Goal: Information Seeking & Learning: Learn about a topic

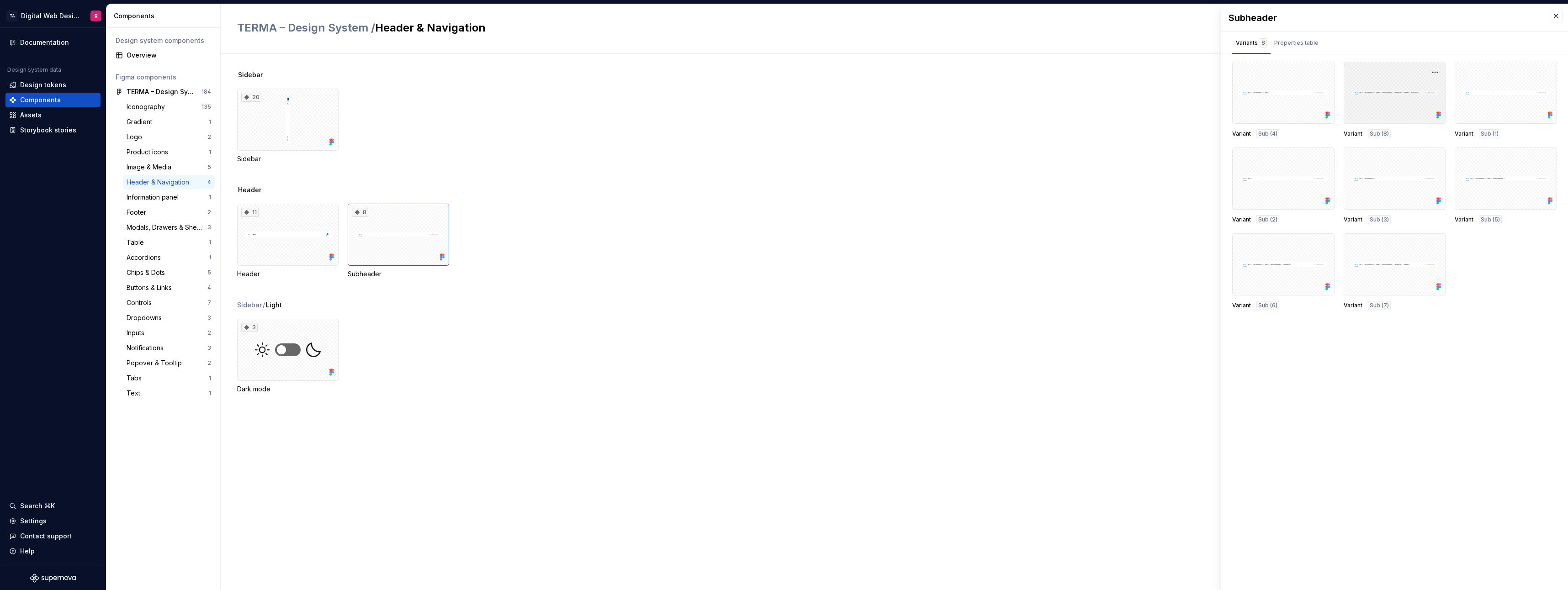
click at [1381, 116] on div at bounding box center [1395, 93] width 102 height 62
click at [1292, 85] on div at bounding box center [1283, 93] width 102 height 62
click at [1304, 38] on div "Properties table" at bounding box center [1296, 42] width 44 height 9
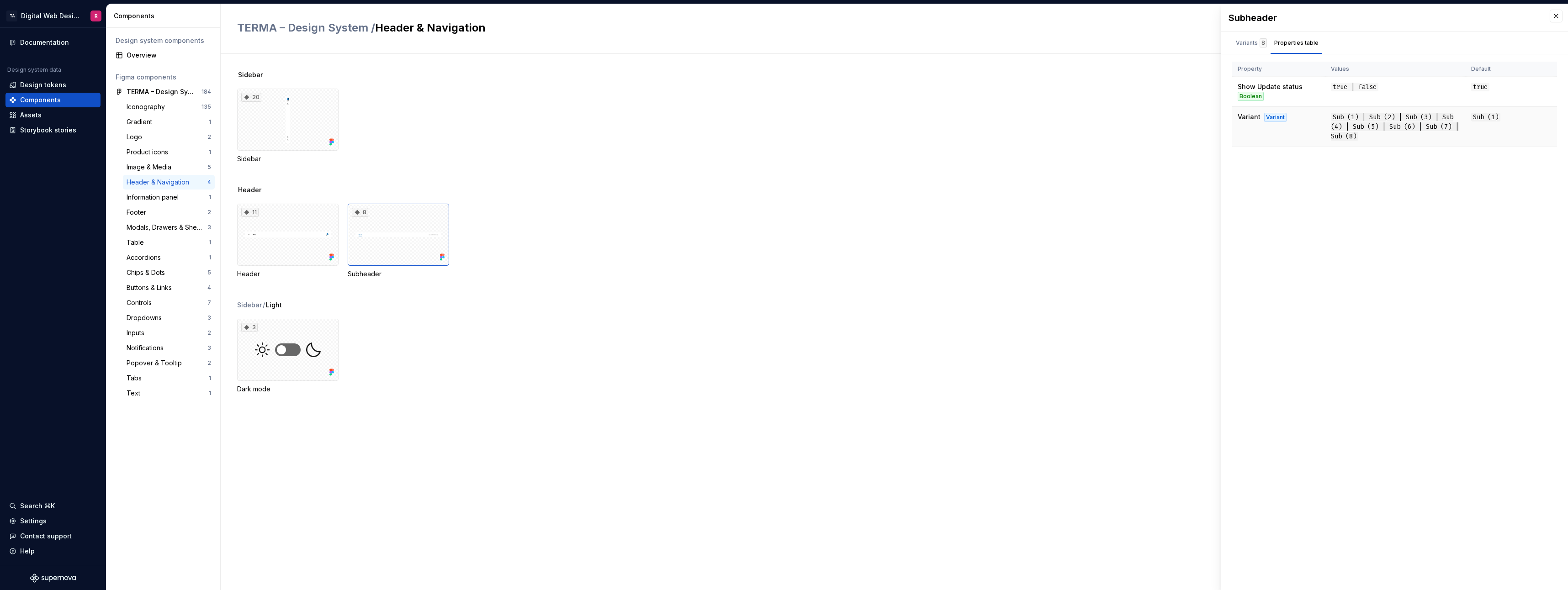
click at [1351, 134] on span "Sub (1) | Sub (2) | Sub (3) | Sub (4) | Sub (5) | Sub (6) | Sub (7) | Sub (8)" at bounding box center [1394, 127] width 128 height 28
click at [1269, 50] on div "Variants 8 Properties table" at bounding box center [1278, 42] width 112 height 22
click at [1248, 40] on div "Variants 8" at bounding box center [1252, 42] width 31 height 9
click at [146, 88] on div "TERMA – Design System" at bounding box center [161, 91] width 68 height 9
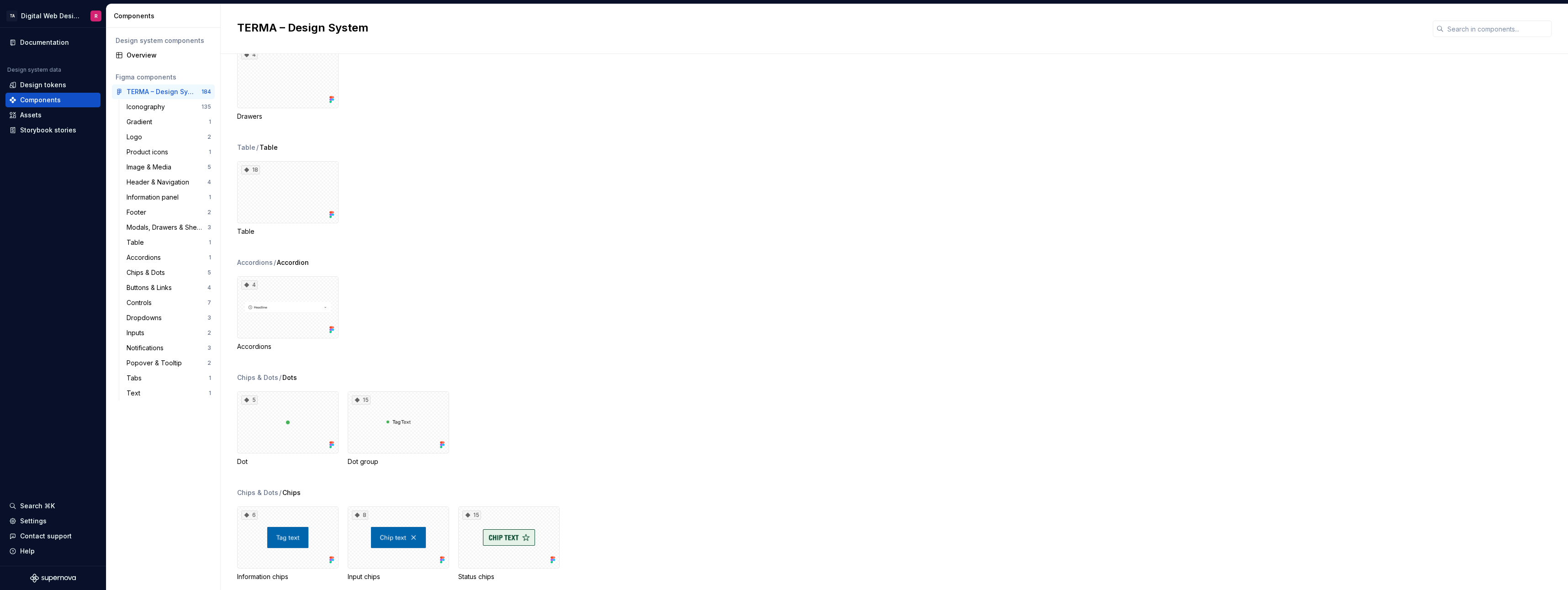
scroll to position [3287, 0]
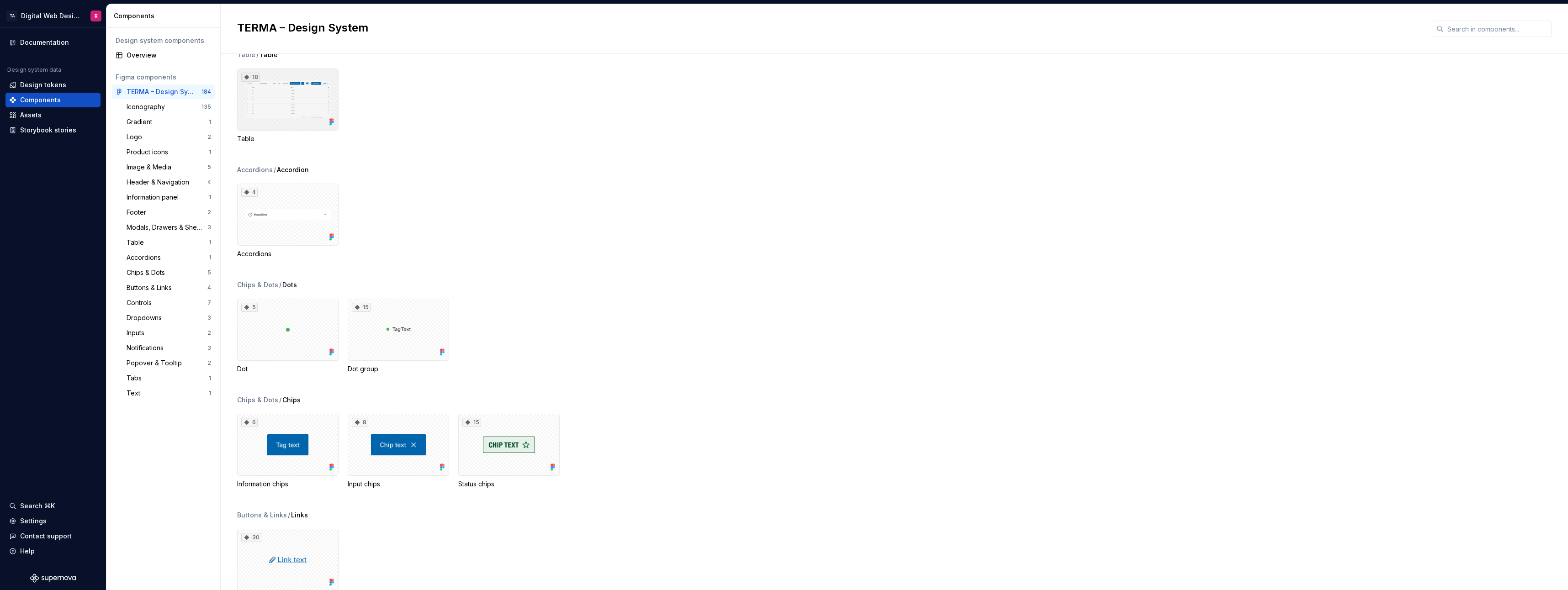
click at [315, 104] on div "18" at bounding box center [288, 99] width 102 height 62
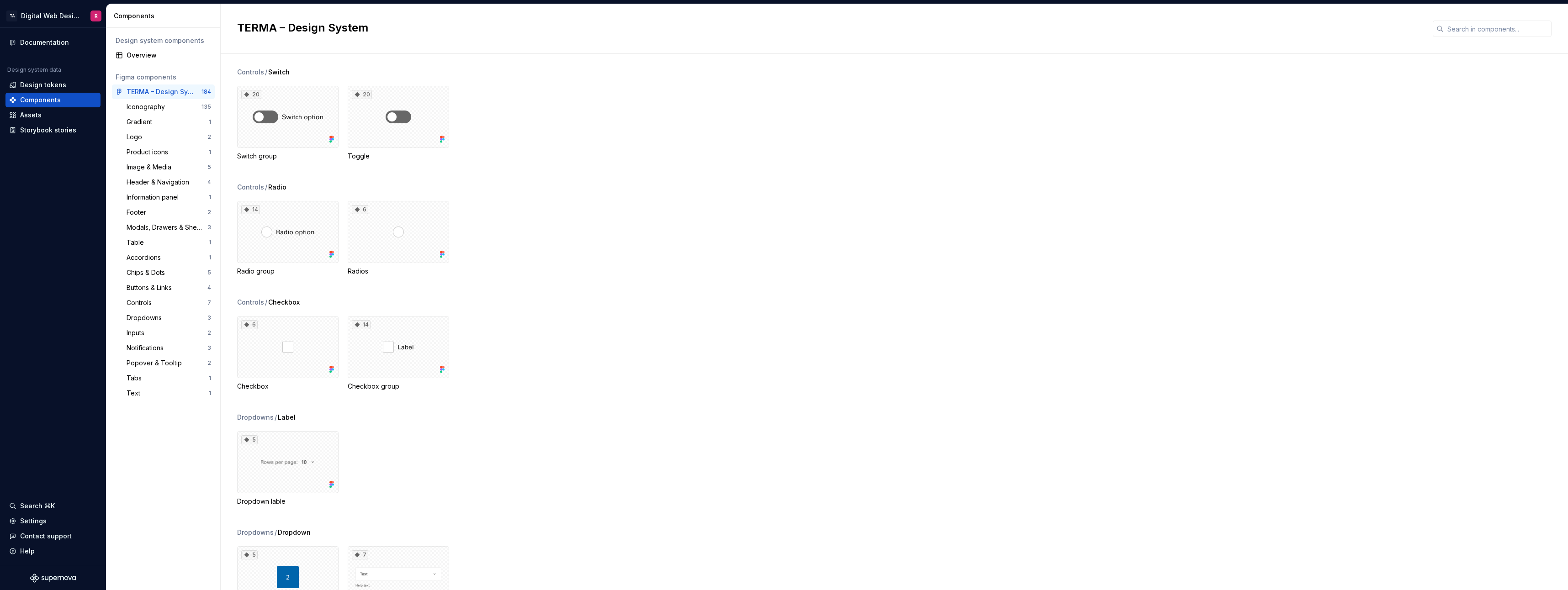
scroll to position [4200, 0]
click at [175, 289] on div "Buttons & Links" at bounding box center [151, 287] width 49 height 9
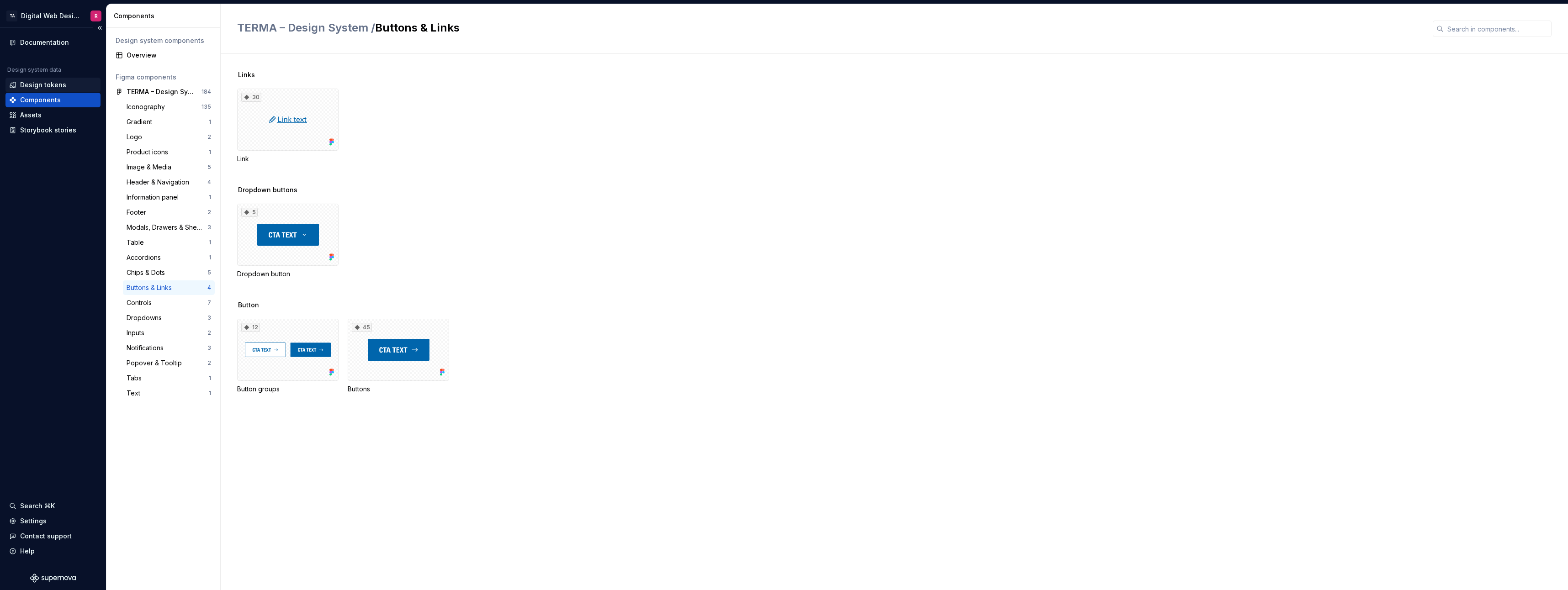
click at [57, 79] on div "Design system data Design tokens Components Assets Storybook stories" at bounding box center [53, 102] width 95 height 72
drag, startPoint x: 57, startPoint y: 79, endPoint x: 56, endPoint y: 86, distance: 7.1
click at [56, 86] on div "Design tokens" at bounding box center [43, 85] width 46 height 9
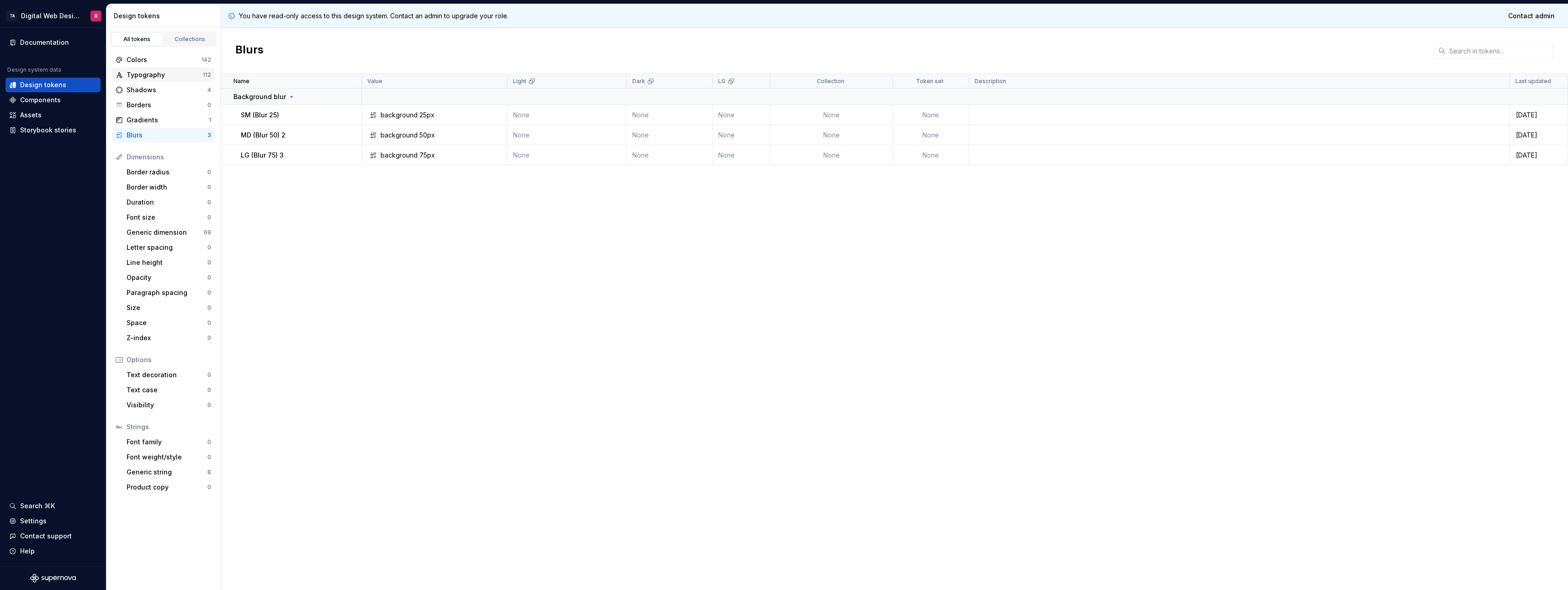
click at [139, 76] on div "Typography" at bounding box center [165, 75] width 76 height 9
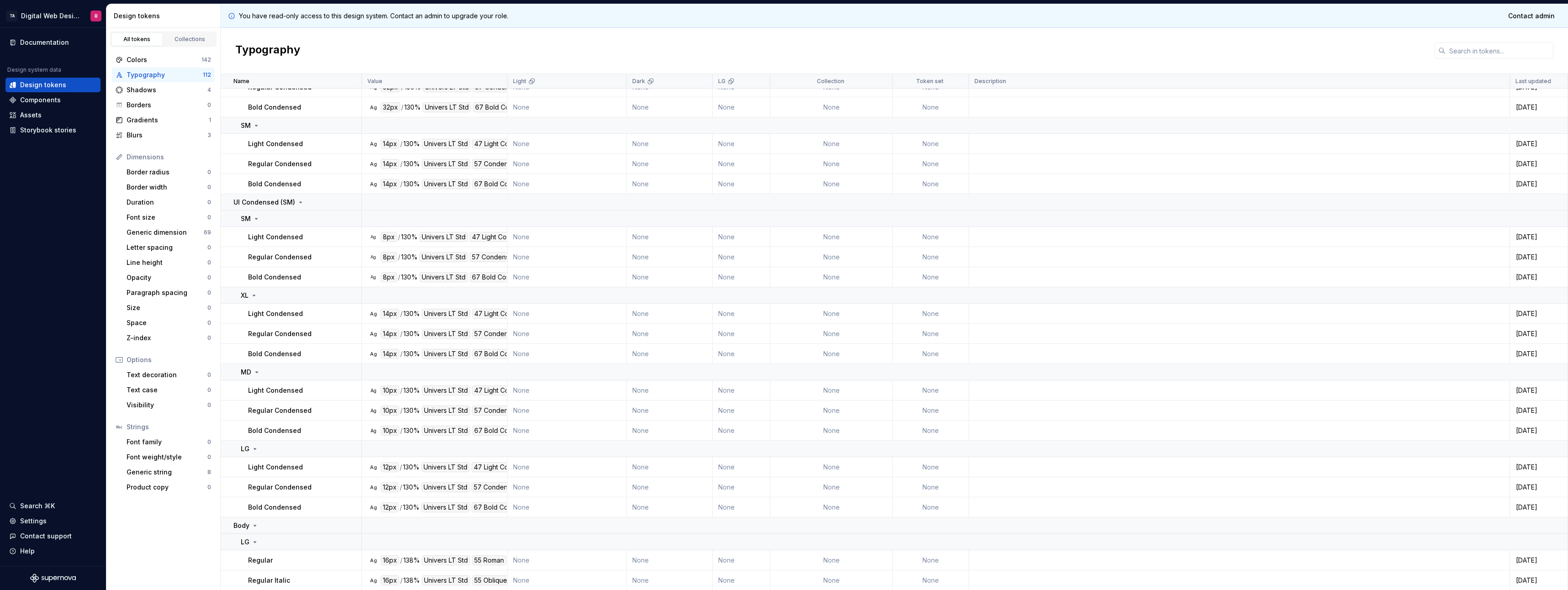
scroll to position [411, 0]
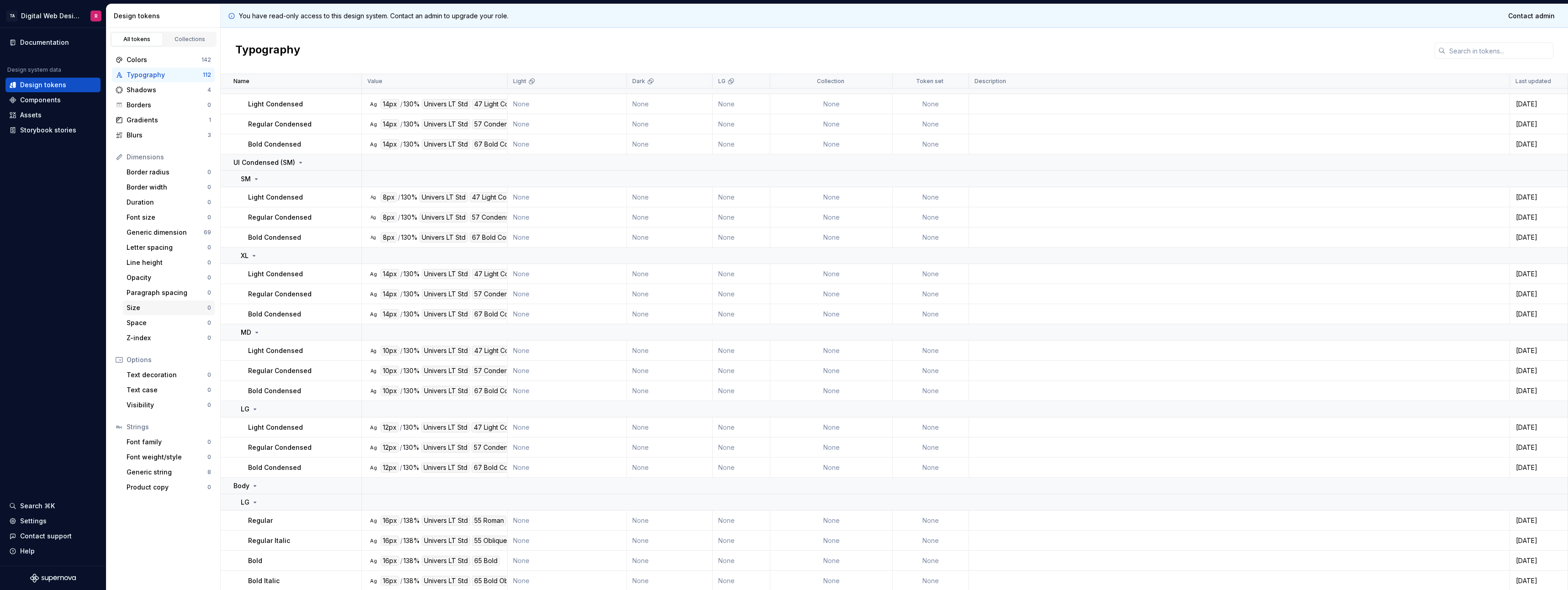
click at [146, 306] on div "Size" at bounding box center [167, 307] width 81 height 9
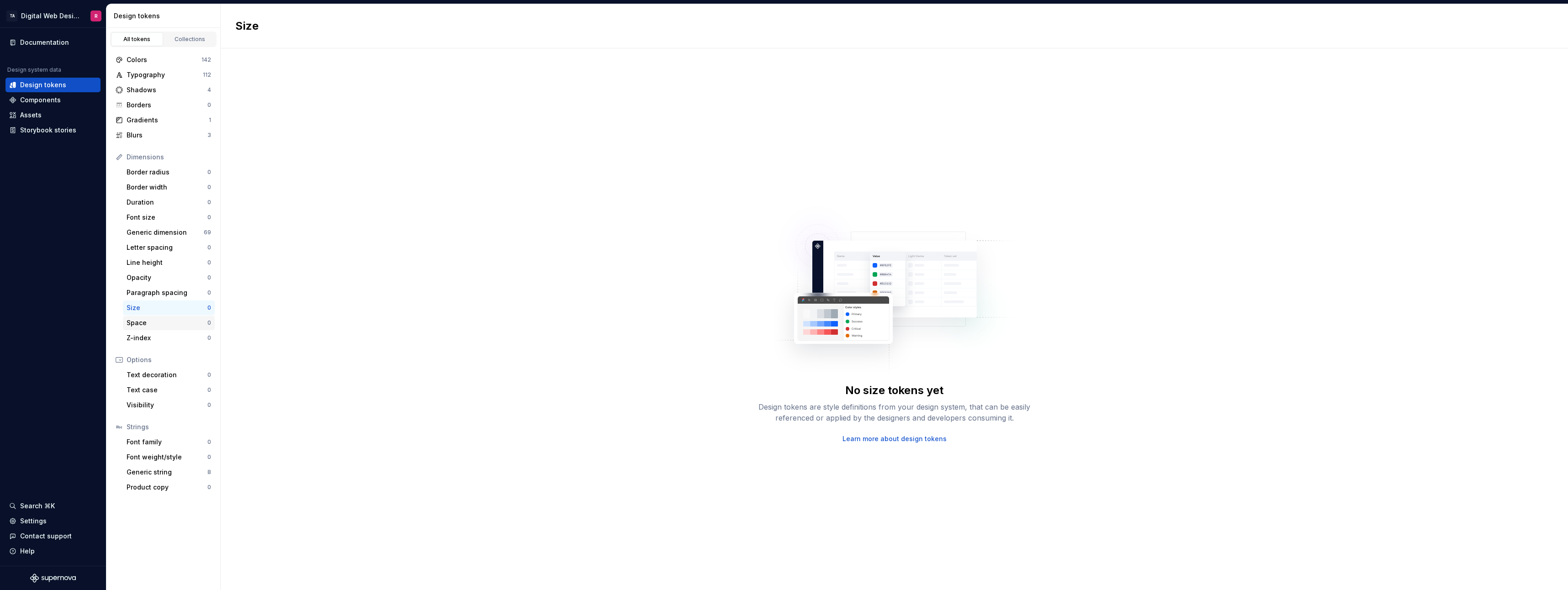
click at [146, 316] on div "Space 0" at bounding box center [168, 323] width 92 height 15
click at [163, 172] on div "Border radius" at bounding box center [167, 171] width 81 height 9
click at [154, 135] on div "Blurs" at bounding box center [167, 135] width 81 height 9
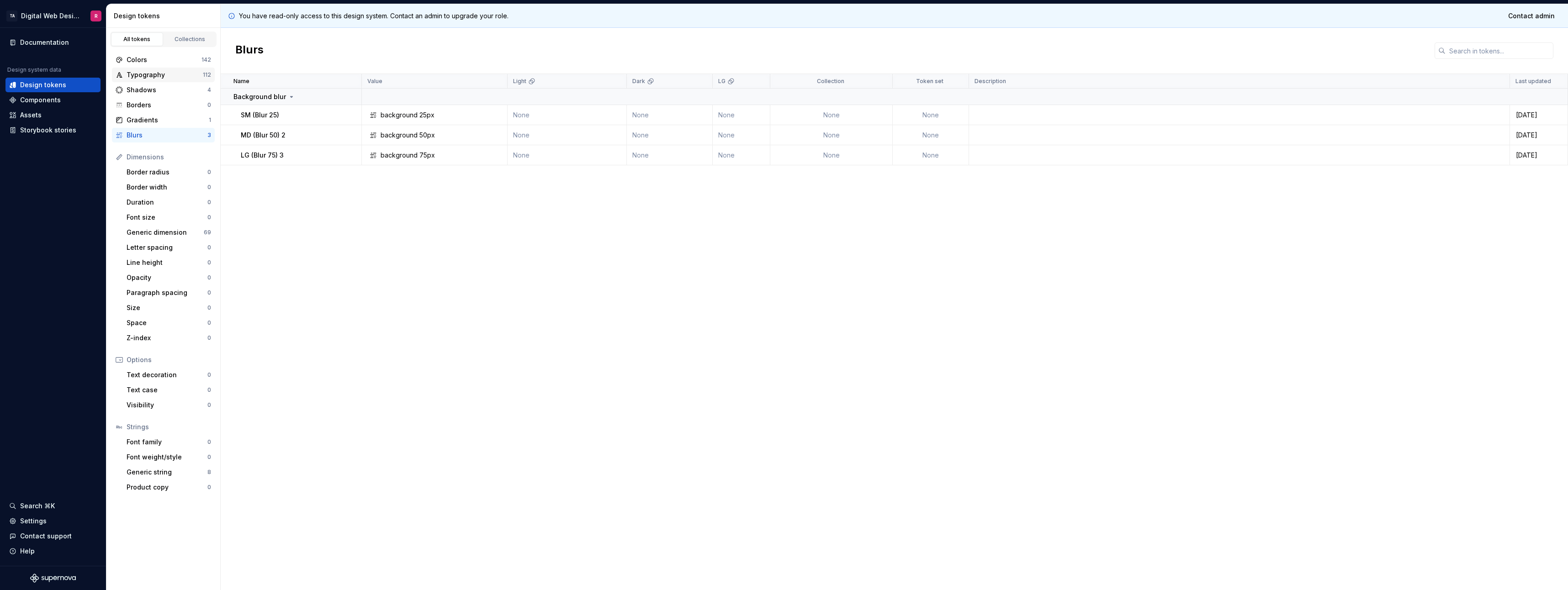
click at [162, 77] on div "Typography" at bounding box center [165, 75] width 76 height 9
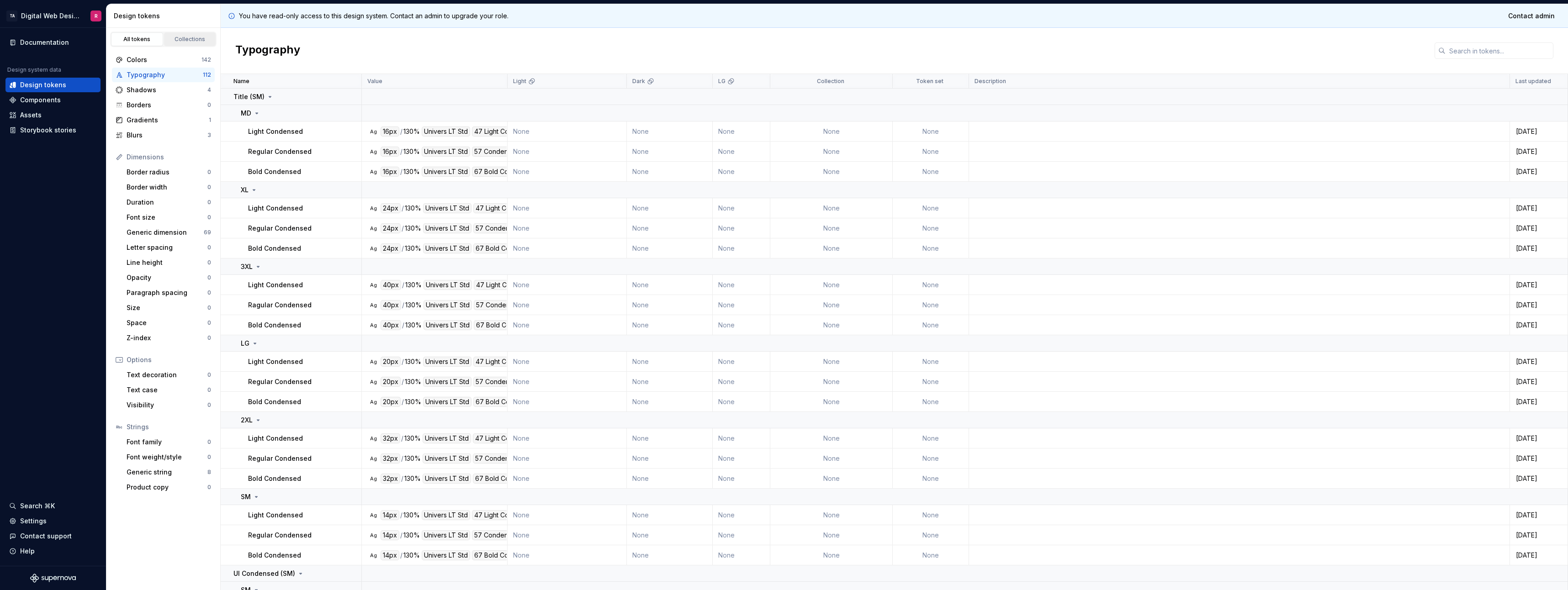
click at [186, 46] on link "Collections" at bounding box center [190, 39] width 52 height 14
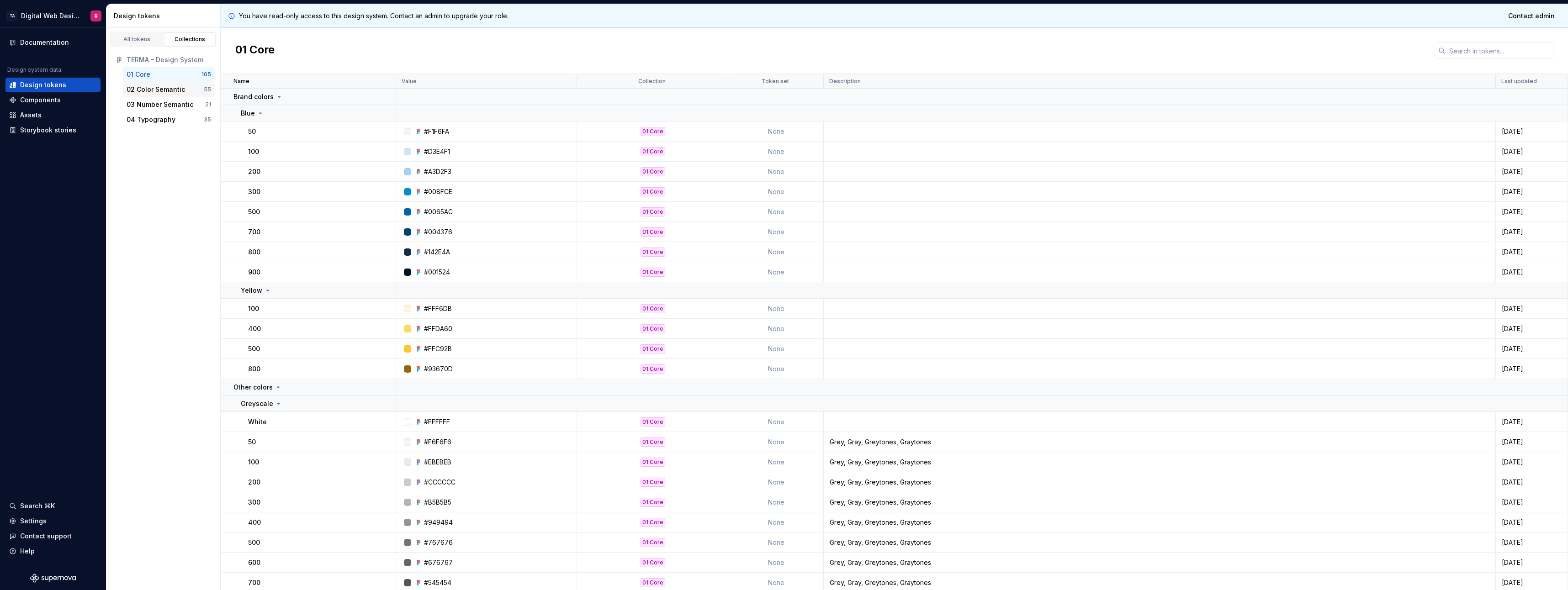
click at [176, 91] on div "02 Color Semantic" at bounding box center [156, 89] width 59 height 9
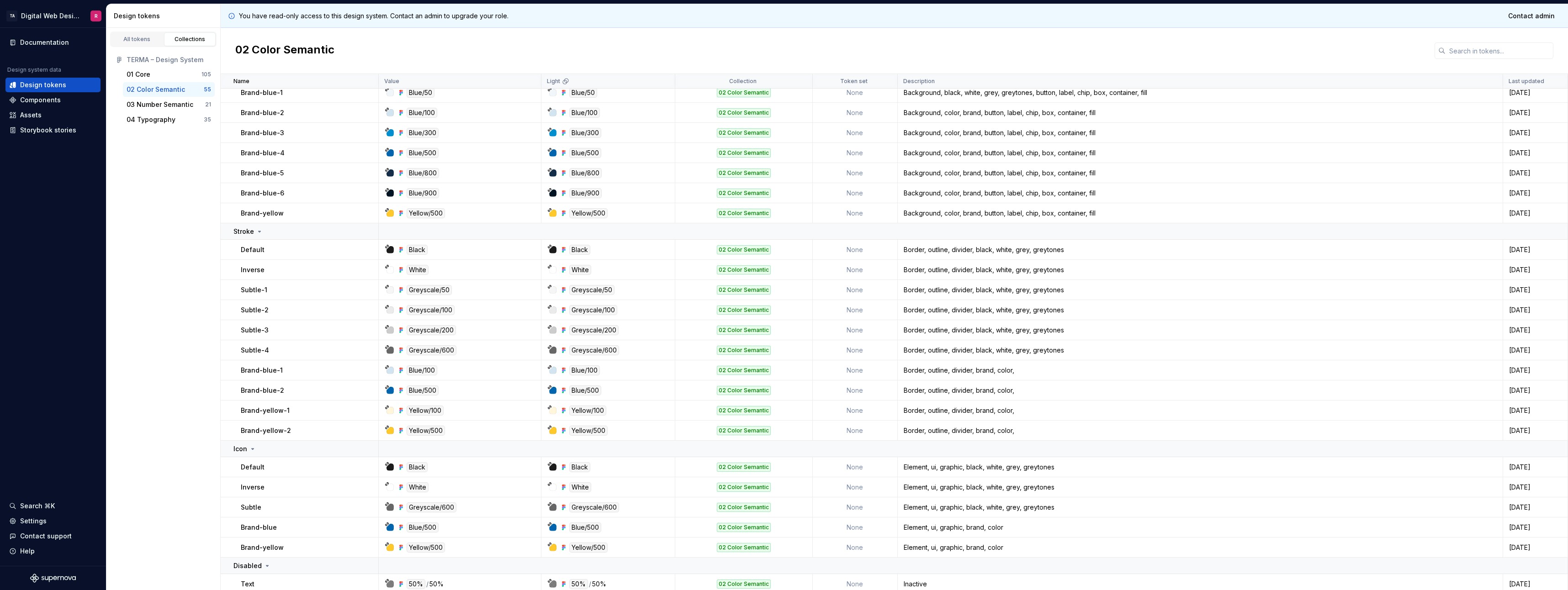
scroll to position [319, 0]
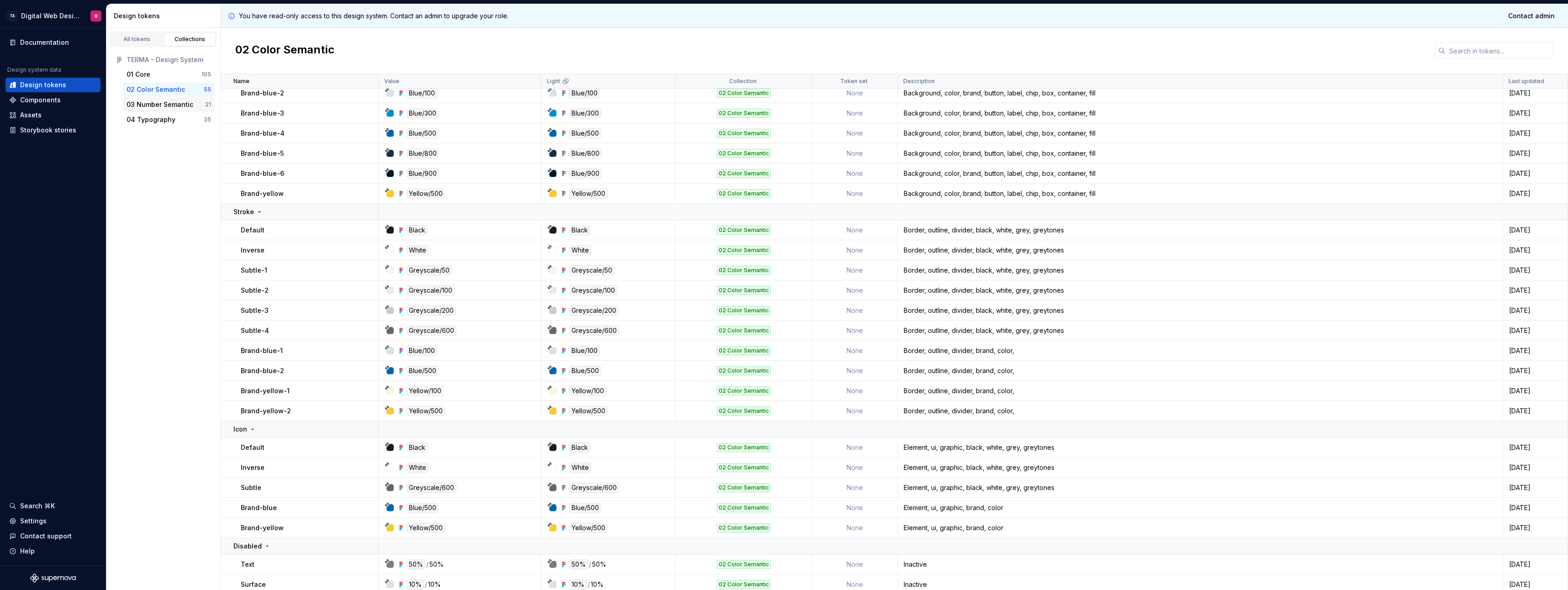
click at [161, 108] on div "03 Number Semantic" at bounding box center [160, 104] width 67 height 9
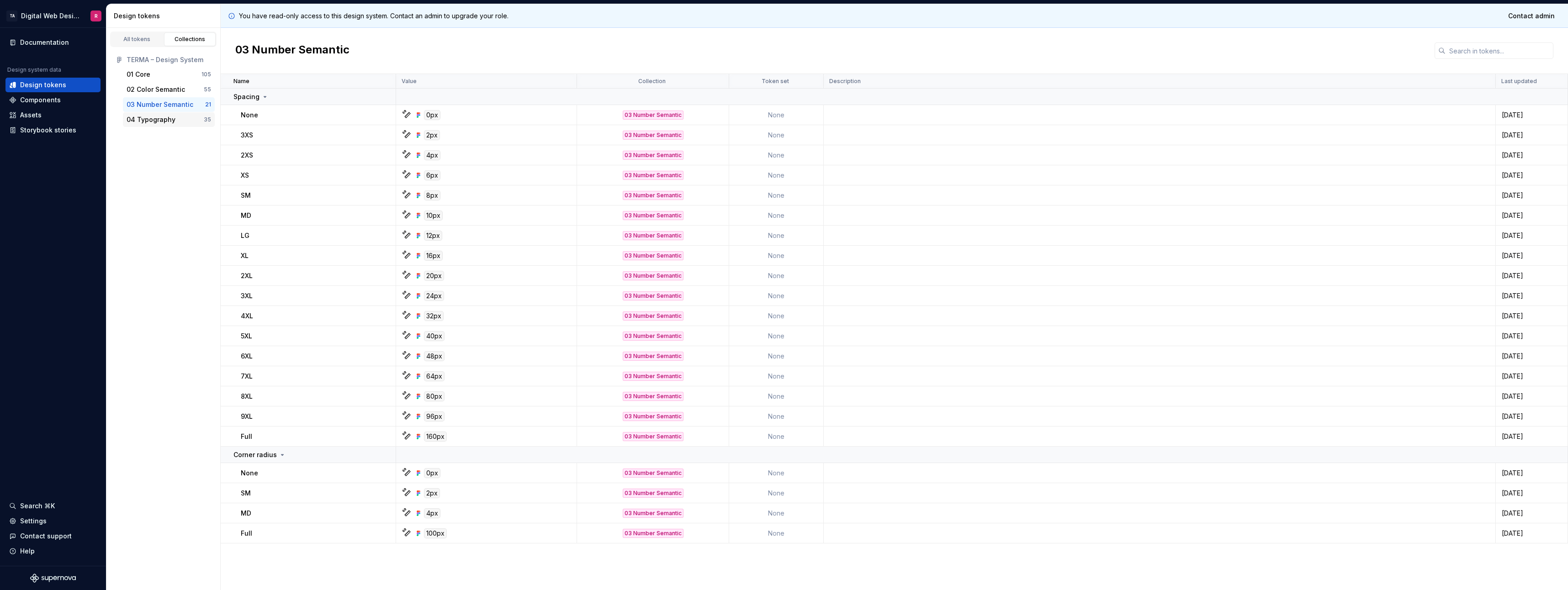
click at [155, 118] on div "04 Typography" at bounding box center [151, 119] width 49 height 9
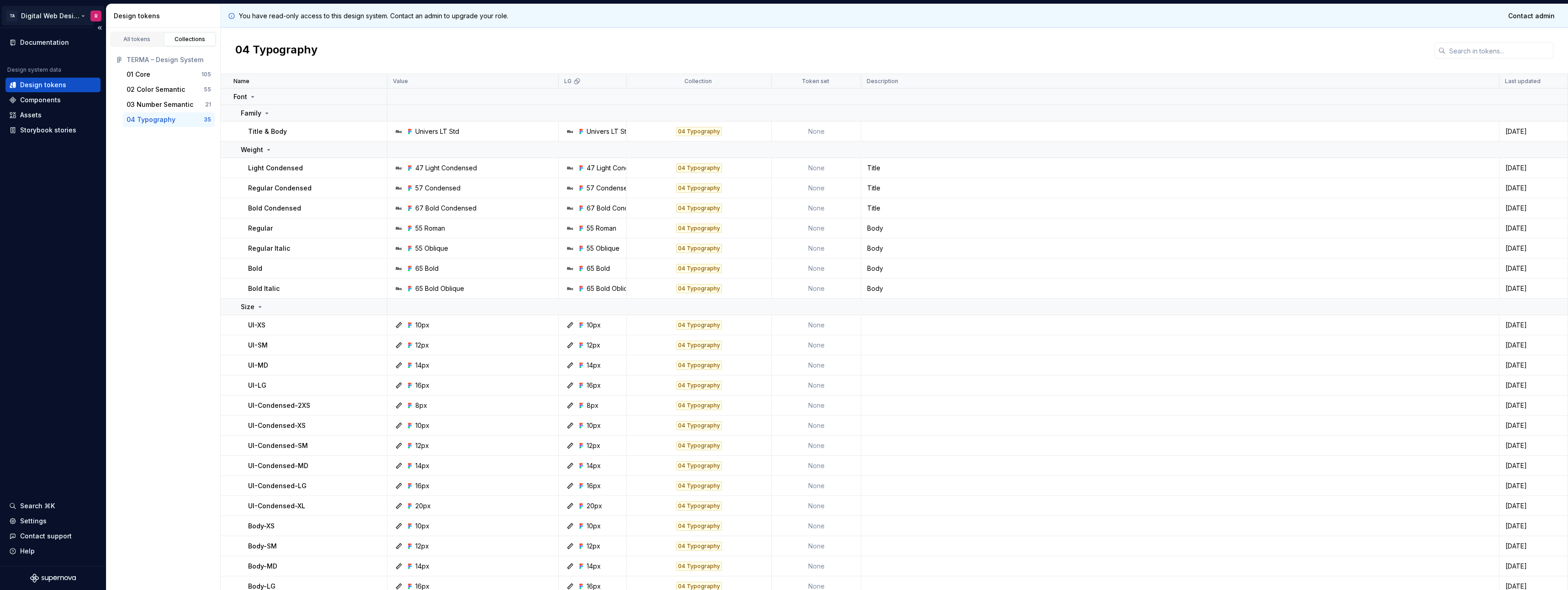
click at [13, 20] on html "TA Digital Web Design R Documentation Design system data Design tokens Componen…" at bounding box center [784, 295] width 1568 height 590
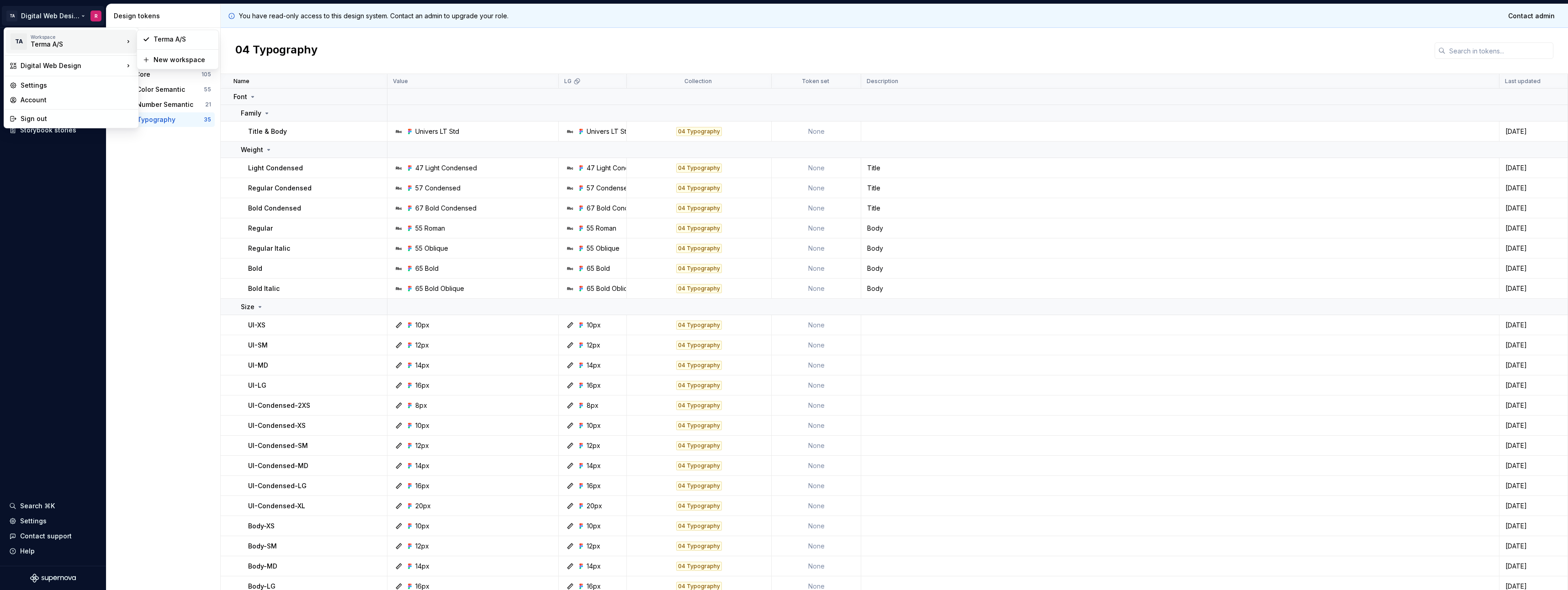
click at [89, 49] on div "Terma A/S" at bounding box center [70, 44] width 78 height 9
click at [63, 16] on html "TA Digital Web Design R Documentation Design system data Design tokens Componen…" at bounding box center [784, 295] width 1568 height 590
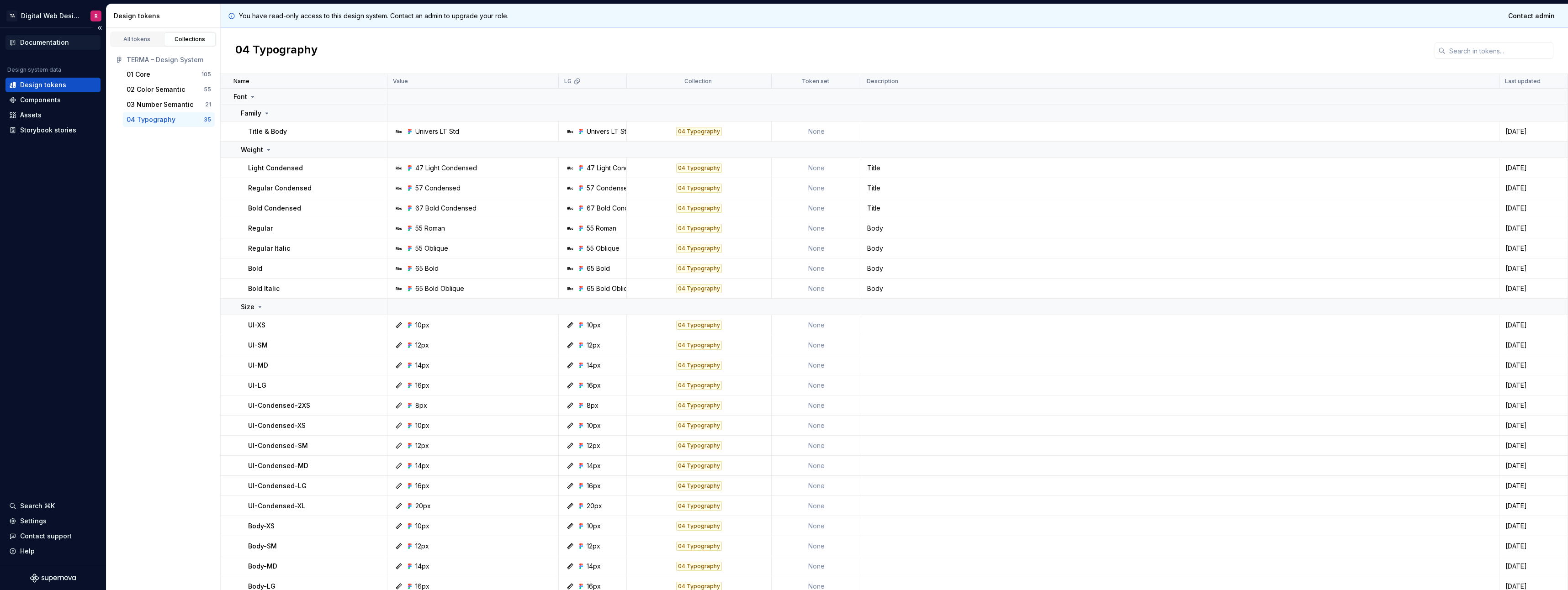
click at [60, 41] on div "Documentation" at bounding box center [45, 42] width 49 height 9
click at [32, 130] on div "Storybook stories" at bounding box center [48, 129] width 56 height 9
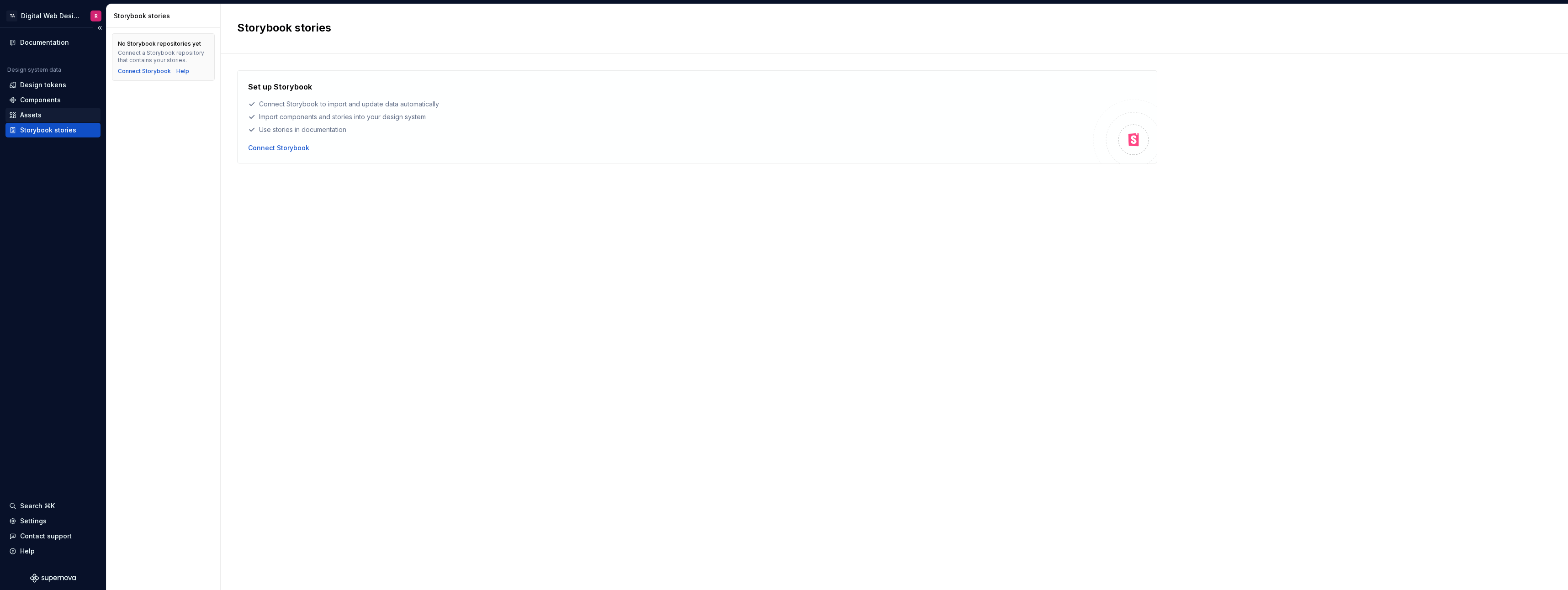
click at [40, 119] on div "Assets" at bounding box center [31, 115] width 21 height 9
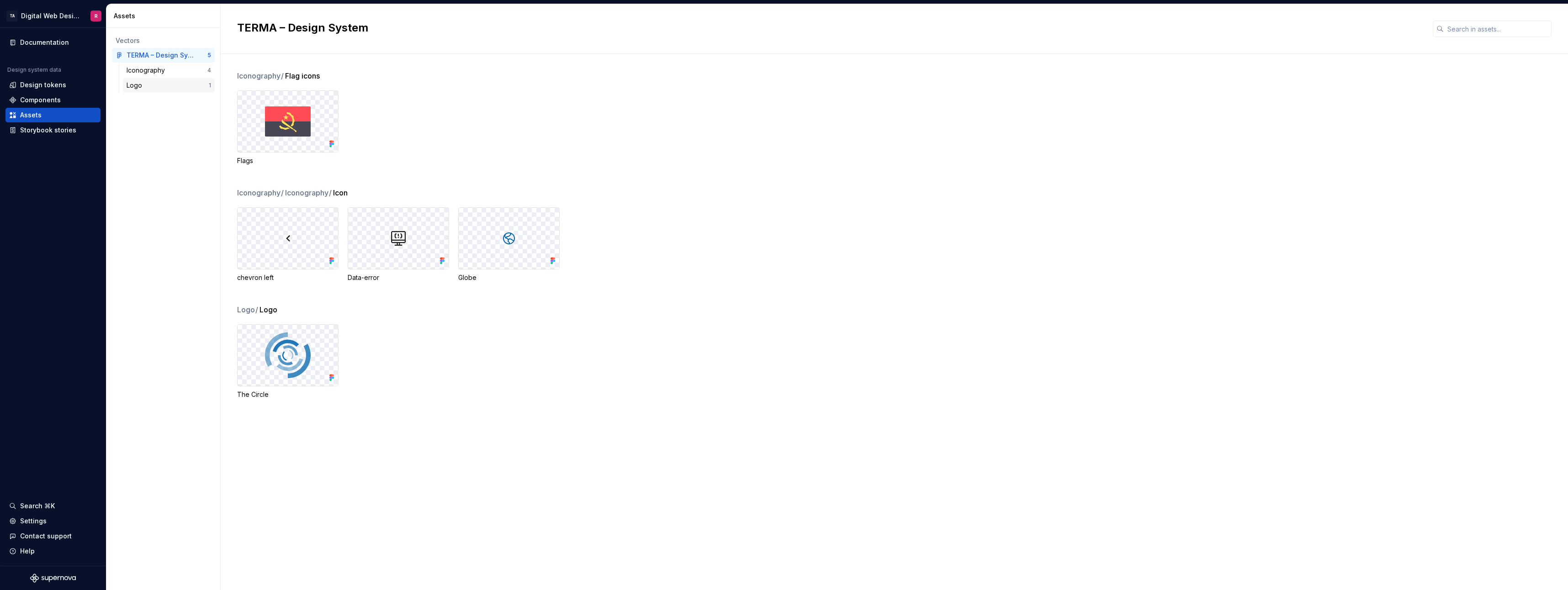
click at [158, 83] on div "Logo" at bounding box center [168, 85] width 82 height 9
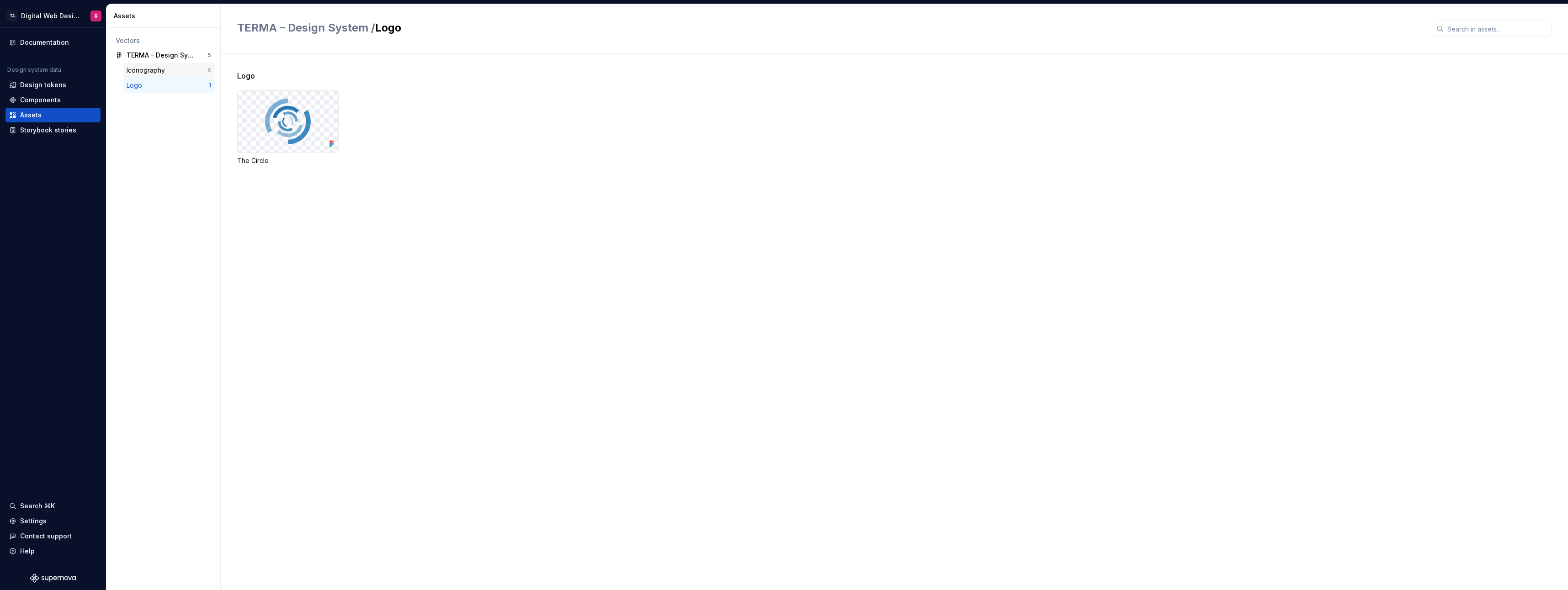
click at [164, 71] on div "Iconography" at bounding box center [148, 70] width 42 height 9
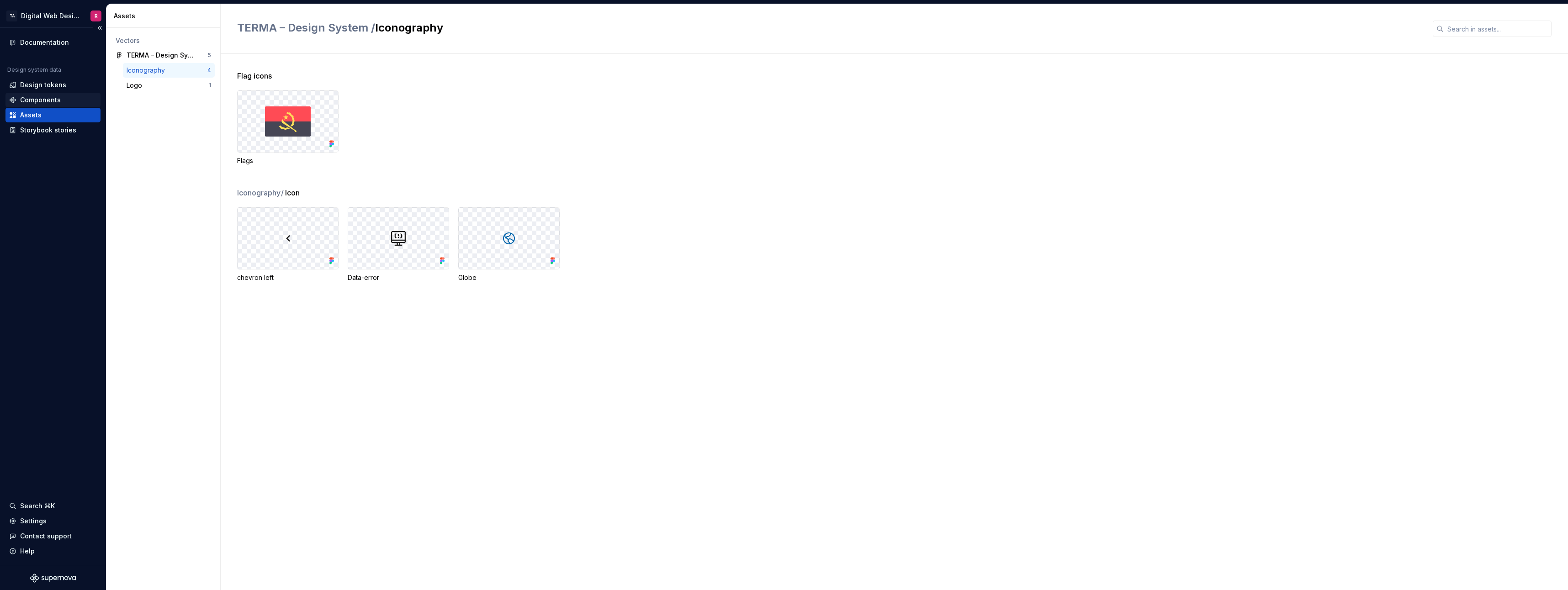
click at [57, 100] on div "Components" at bounding box center [41, 99] width 41 height 9
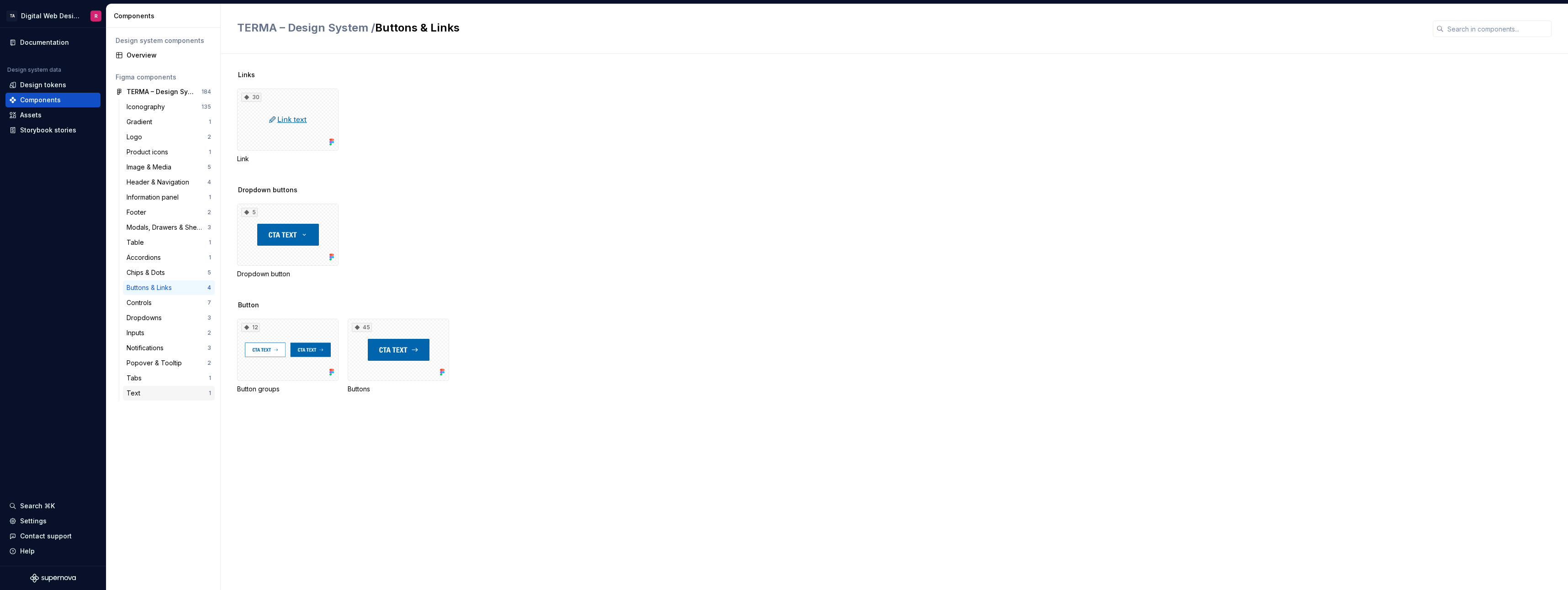
click at [177, 393] on div "Text" at bounding box center [168, 393] width 82 height 9
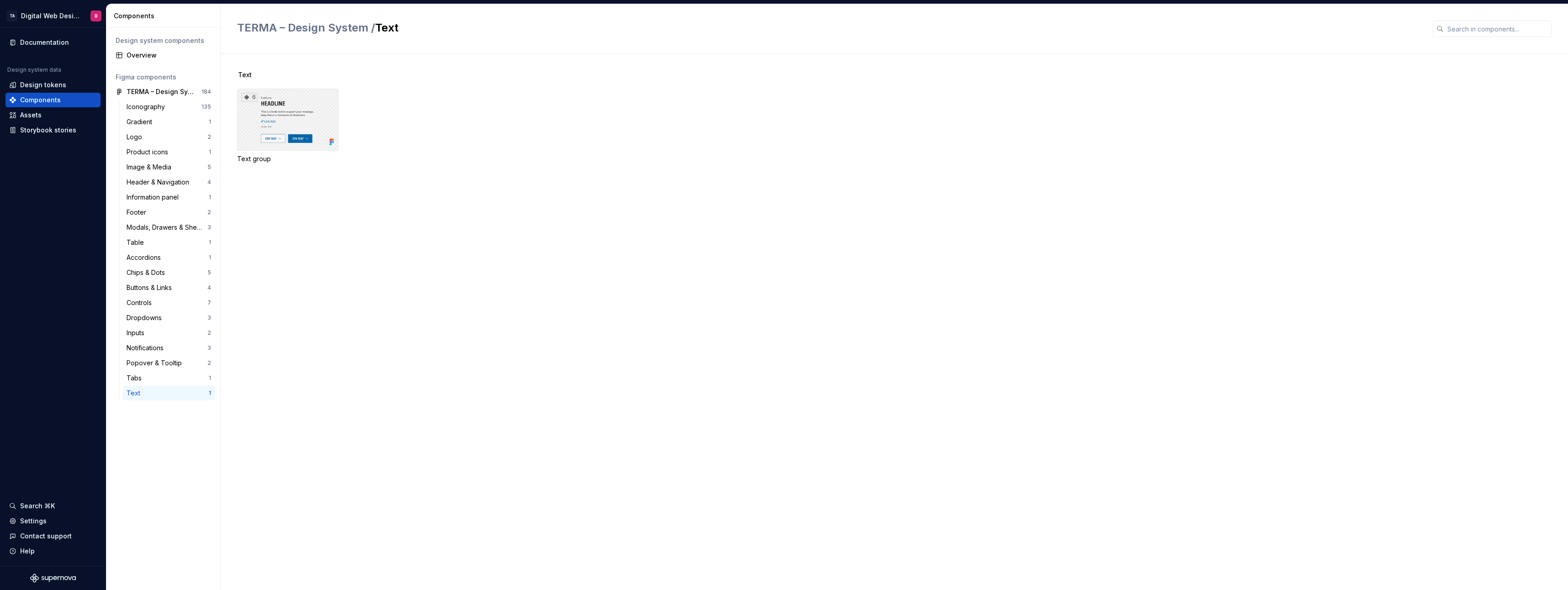
click at [298, 111] on div "6" at bounding box center [288, 119] width 102 height 62
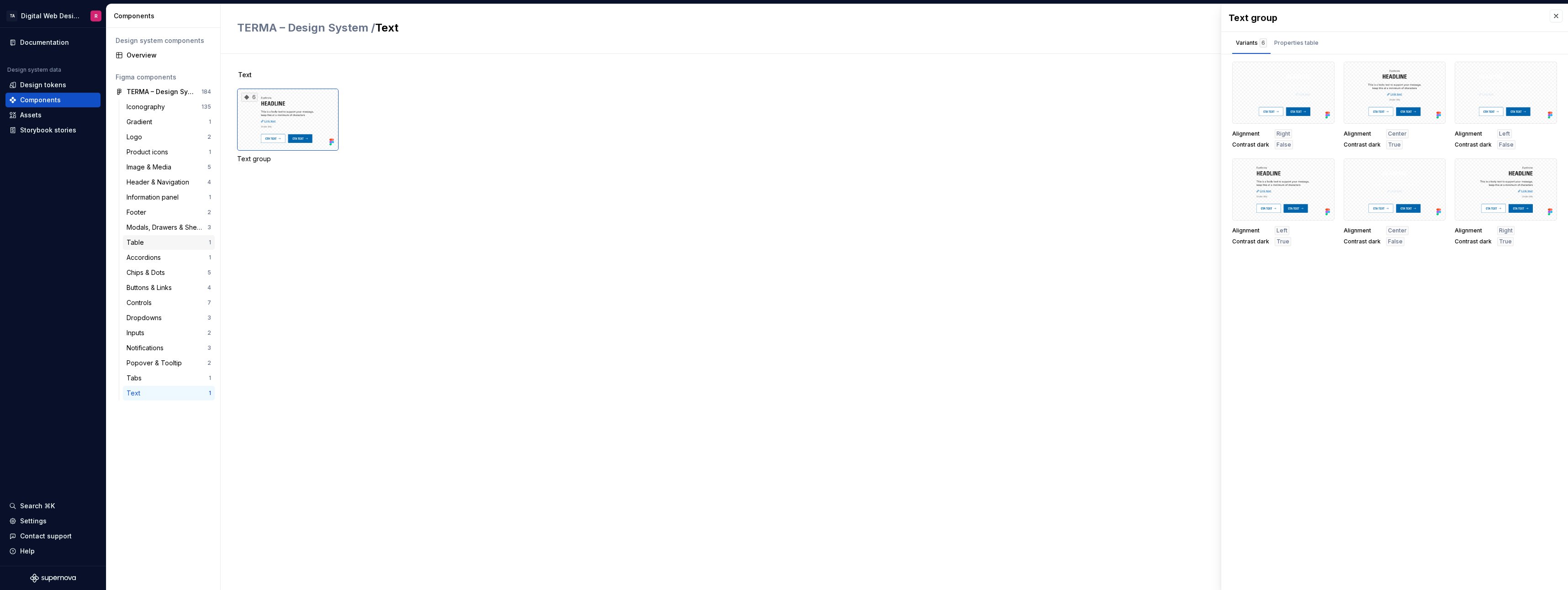
click at [142, 241] on div "Table" at bounding box center [137, 242] width 21 height 9
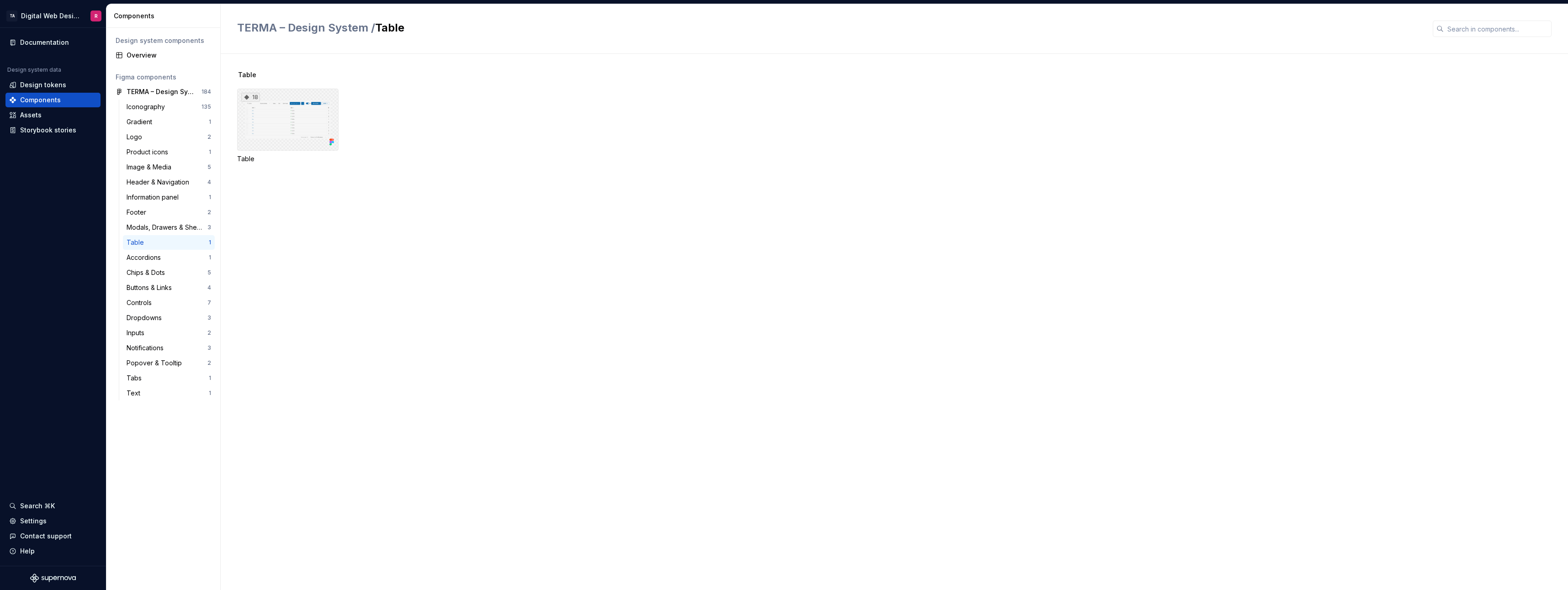
click at [289, 136] on div "18" at bounding box center [288, 119] width 102 height 62
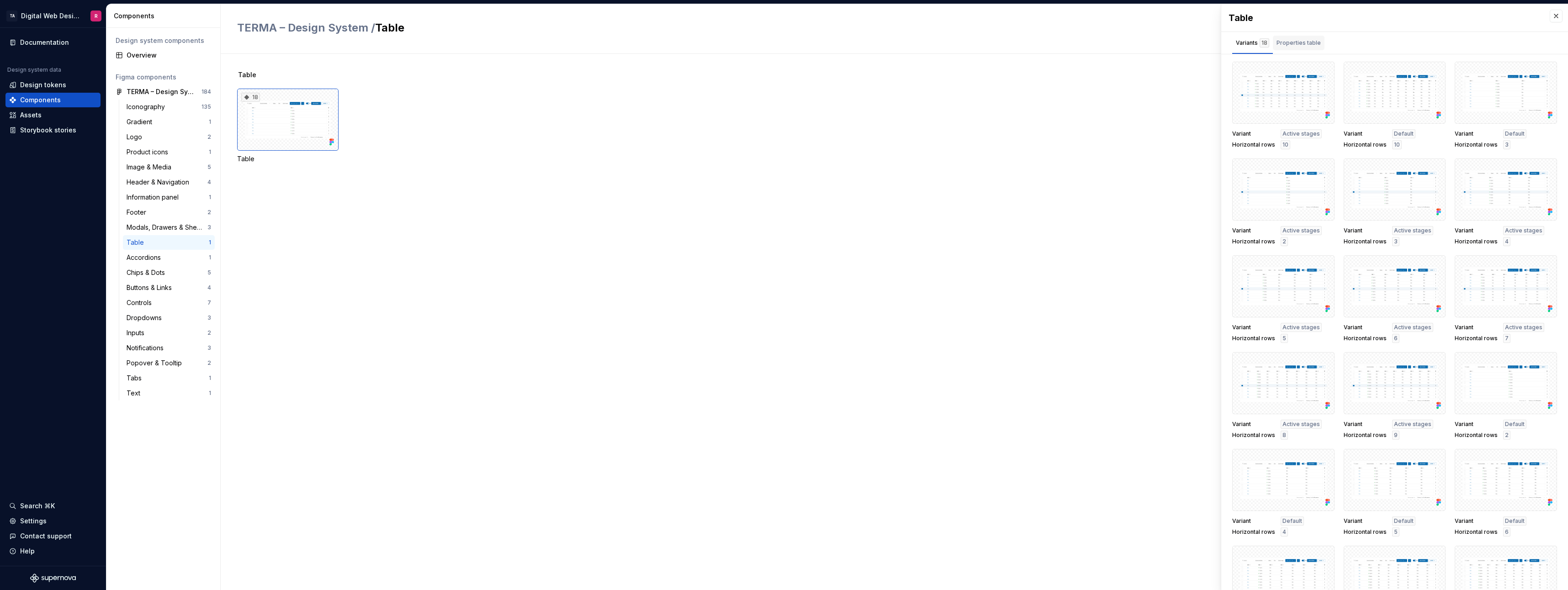
click at [1297, 42] on div "Properties table" at bounding box center [1299, 42] width 44 height 9
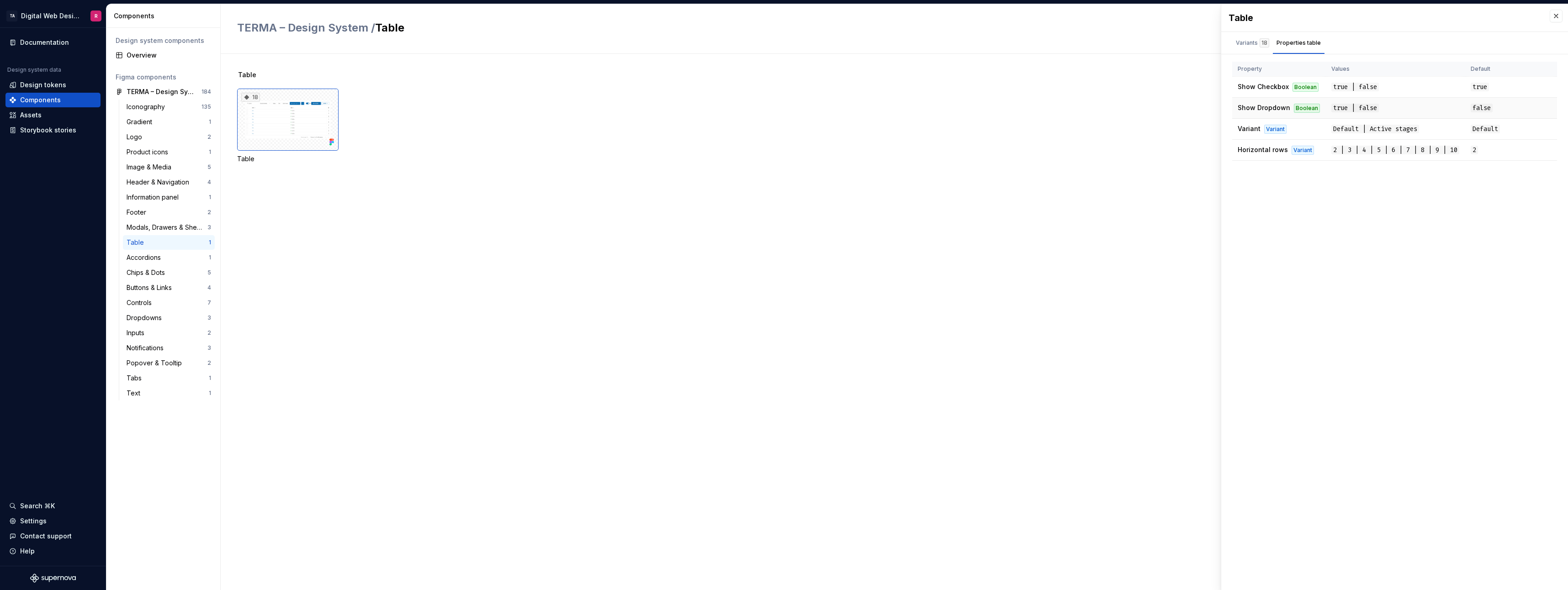
click at [1474, 115] on td "false" at bounding box center [1511, 108] width 92 height 21
click at [1291, 154] on div "Variant" at bounding box center [1303, 150] width 23 height 9
drag, startPoint x: 1333, startPoint y: 146, endPoint x: 1321, endPoint y: 154, distance: 14.4
click at [1321, 154] on tr "Horizontal rows Variant 2 | 3 | 4 | 5 | 6 | 7 | 8 | 9 | 10 2" at bounding box center [1394, 150] width 324 height 21
drag, startPoint x: 1321, startPoint y: 154, endPoint x: 1385, endPoint y: 165, distance: 64.9
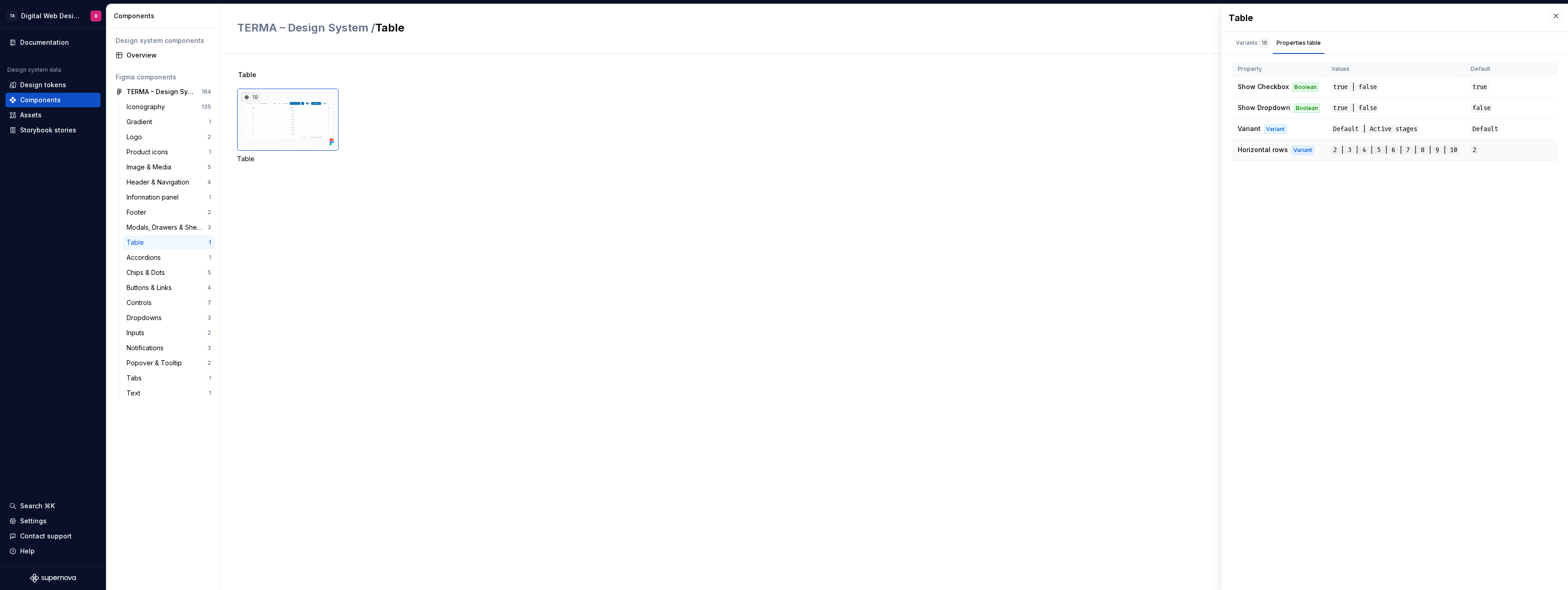
click at [1380, 161] on td "2 | 3 | 4 | 5 | 6 | 7 | 8 | 9 | 10" at bounding box center [1395, 150] width 139 height 21
click at [1254, 44] on div "Variants 18" at bounding box center [1252, 42] width 33 height 9
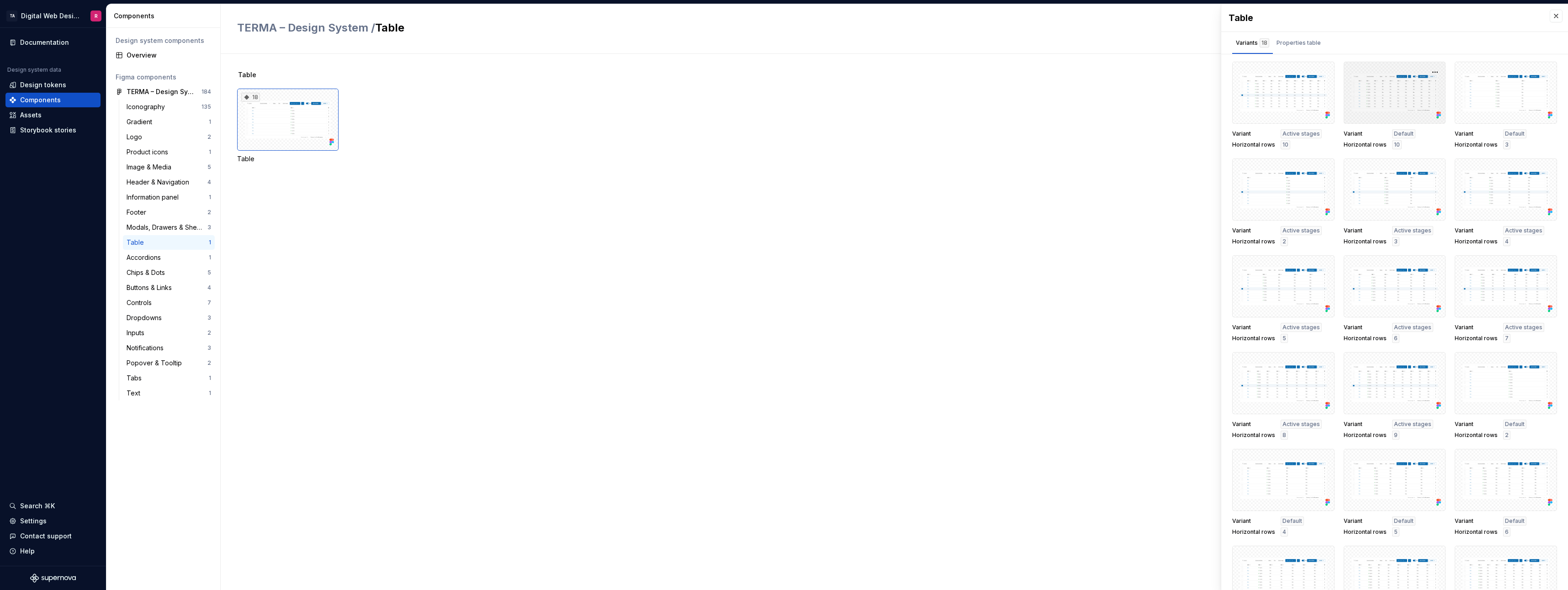
click at [1396, 103] on div at bounding box center [1395, 93] width 102 height 62
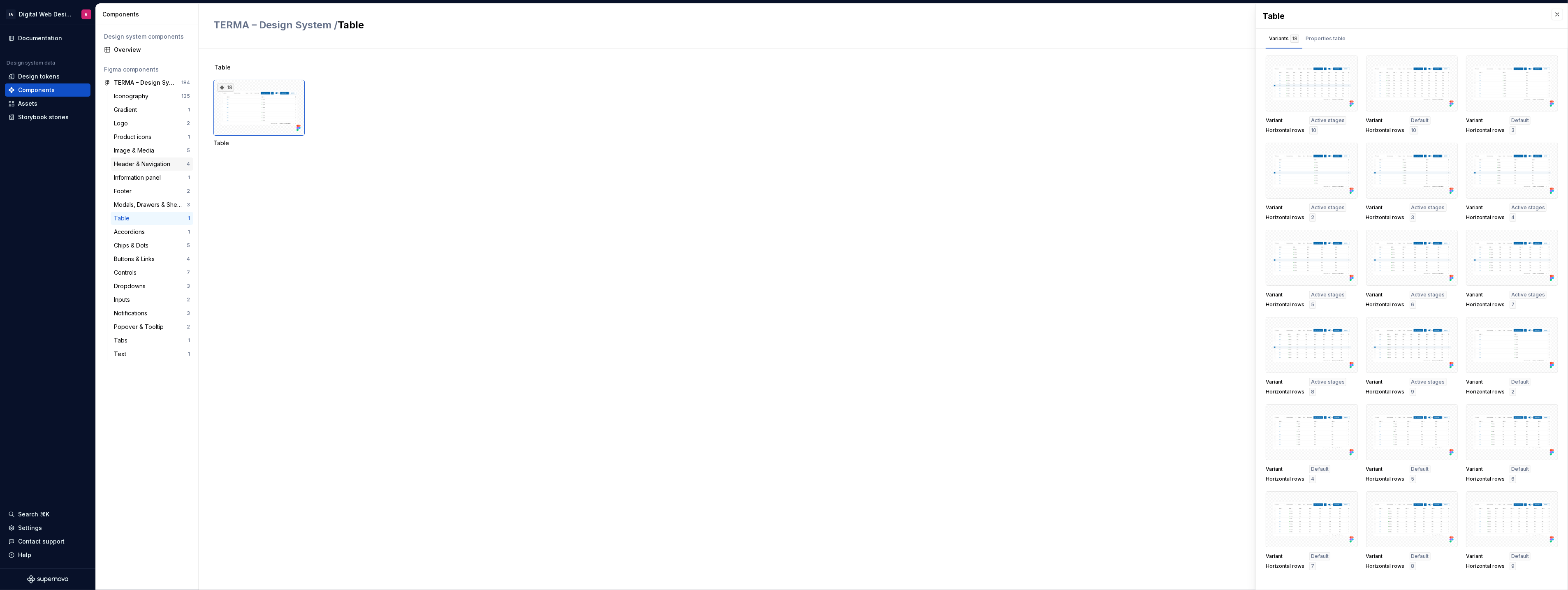
click at [149, 160] on div "Header & Navigation" at bounding box center [143, 164] width 59 height 8
click at [151, 160] on div "Header & Navigation" at bounding box center [143, 164] width 59 height 8
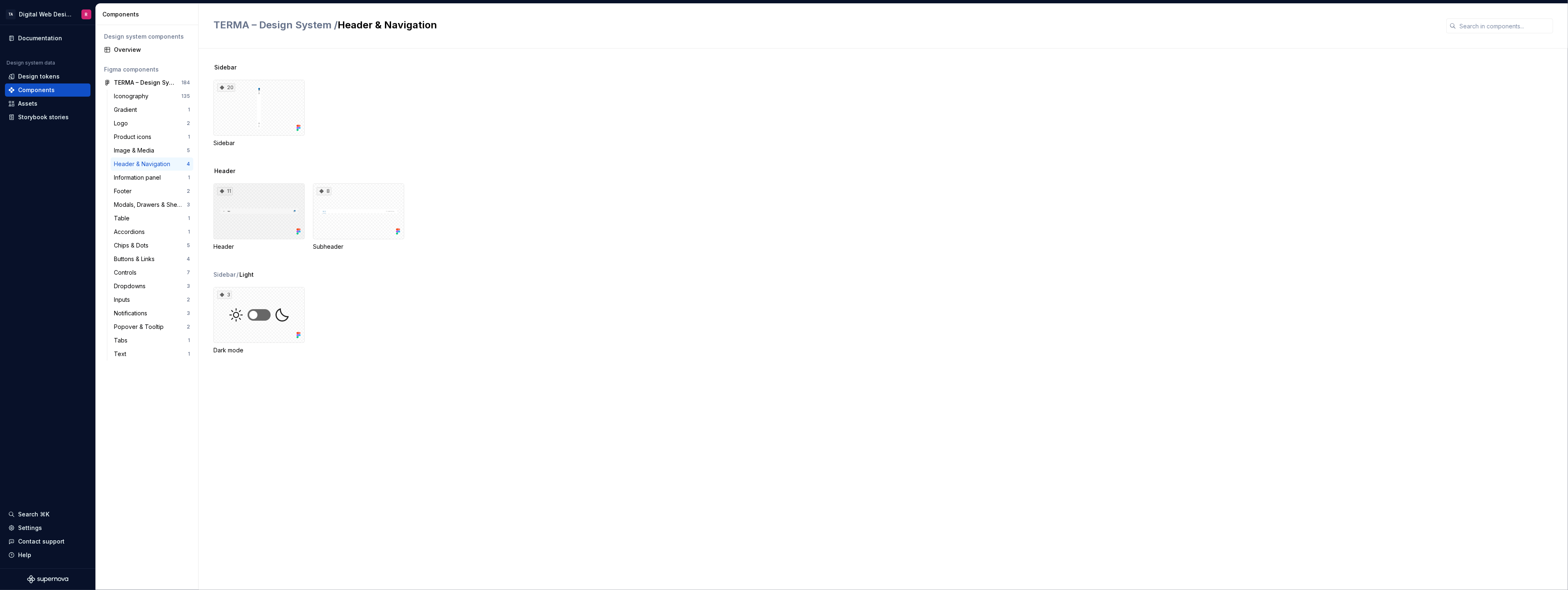
click at [287, 220] on div "11" at bounding box center [259, 212] width 92 height 56
